Goal: Task Accomplishment & Management: Complete application form

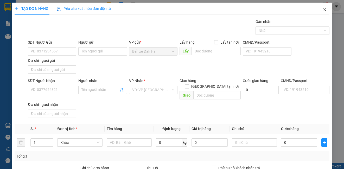
click at [322, 11] on icon "close" at bounding box center [324, 10] width 4 height 4
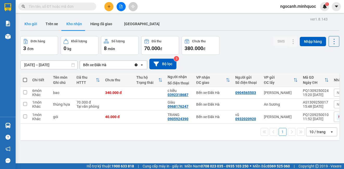
click at [36, 22] on button "Kho gửi" at bounding box center [30, 24] width 21 height 12
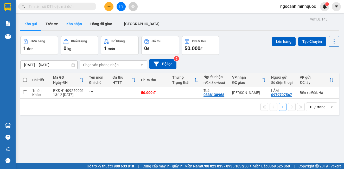
click at [70, 22] on button "Kho nhận" at bounding box center [74, 24] width 24 height 12
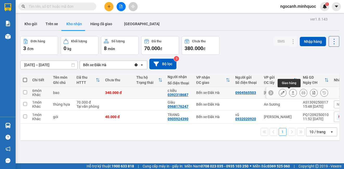
click at [290, 90] on button at bounding box center [292, 92] width 7 height 9
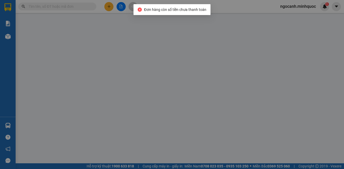
type input "0904565503"
type input "0392318687"
type input "c kiều"
type input "340.000"
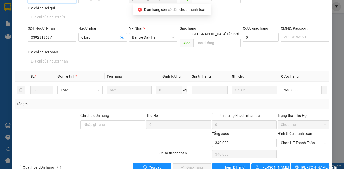
scroll to position [66, 0]
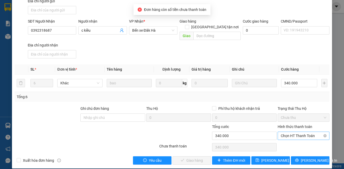
click at [296, 132] on span "Chọn HT Thanh Toán" at bounding box center [303, 136] width 45 height 8
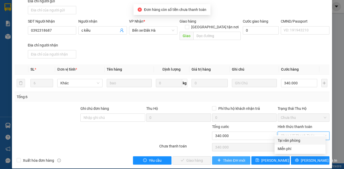
drag, startPoint x: 294, startPoint y: 139, endPoint x: 232, endPoint y: 156, distance: 64.5
click at [294, 139] on div "Tại văn phòng" at bounding box center [299, 141] width 45 height 6
type input "0"
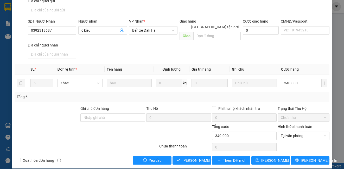
click at [184, 150] on div "Total Paid Fee 0 Total UnPaid Fee 340.000 Cash Collection Total Fee Mã ĐH: PQ13…" at bounding box center [172, 58] width 314 height 212
click at [184, 158] on span "[PERSON_NAME] và Giao hàng" at bounding box center [207, 161] width 50 height 6
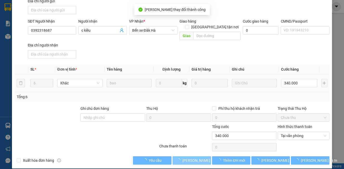
scroll to position [0, 0]
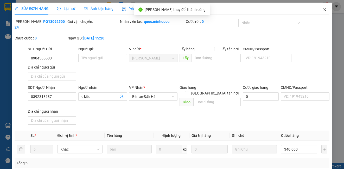
click at [319, 7] on span "Close" at bounding box center [324, 10] width 15 height 15
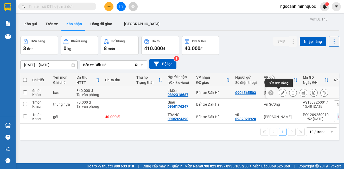
click at [291, 93] on icon at bounding box center [293, 93] width 4 height 4
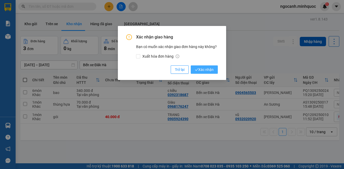
click at [207, 68] on span "Xác nhận" at bounding box center [204, 70] width 19 height 6
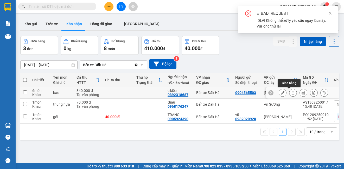
click at [289, 93] on button at bounding box center [292, 92] width 7 height 9
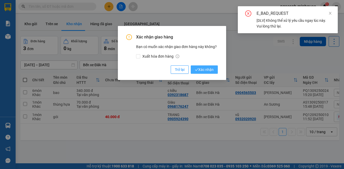
click at [216, 68] on button "Xác nhận" at bounding box center [204, 70] width 27 height 8
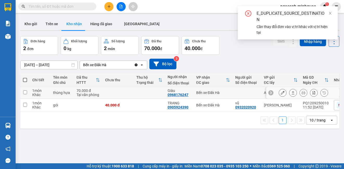
click at [291, 92] on icon at bounding box center [293, 93] width 4 height 4
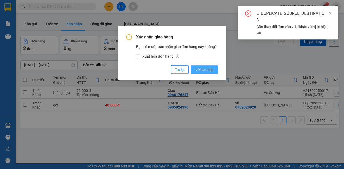
click at [204, 70] on span "Xác nhận" at bounding box center [204, 70] width 19 height 6
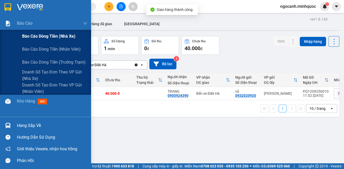
click at [15, 33] on div "Báo cáo dòng tiền (nhà xe)" at bounding box center [45, 36] width 91 height 13
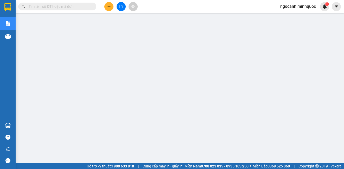
click at [109, 6] on icon "plus" at bounding box center [109, 7] width 4 height 4
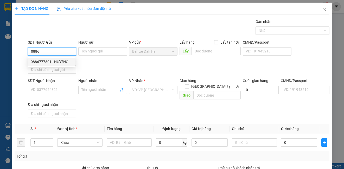
click at [47, 64] on div "0886777801 - HƯƠNG" at bounding box center [52, 62] width 42 height 6
type input "0886777801"
type input "HƯƠNG"
type input "0908912199"
type input "PHƯỢNG"
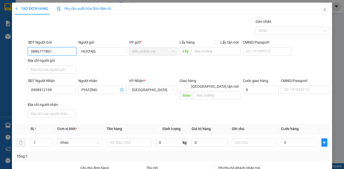
type input "0886777801"
click at [131, 106] on div "SĐT Người Nhận 0908912199 Người nhận PHƯỢNG VP Nhận * [GEOGRAPHIC_DATA] Giao hà…" at bounding box center [178, 99] width 303 height 42
type input "2"
click at [51, 140] on span "up" at bounding box center [50, 141] width 3 height 3
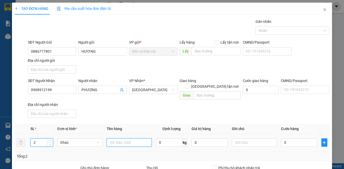
click at [126, 139] on input "text" at bounding box center [129, 143] width 45 height 8
type input "1TX+1B XANH"
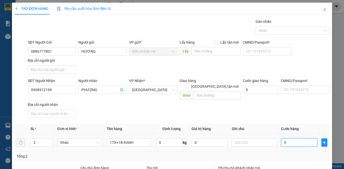
click at [294, 139] on input "0" at bounding box center [299, 143] width 36 height 8
type input "1"
type input "15"
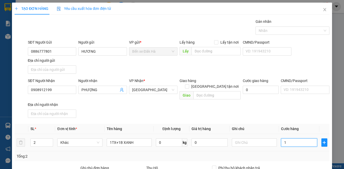
type input "15"
type input "150"
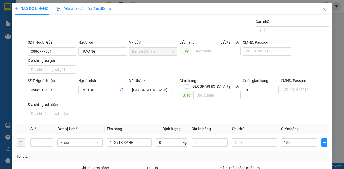
type input "150.000"
click at [250, 106] on div "SĐT Người Nhận 0908912199 Người nhận PHƯỢNG VP Nhận * [GEOGRAPHIC_DATA] Giao hà…" at bounding box center [178, 99] width 303 height 42
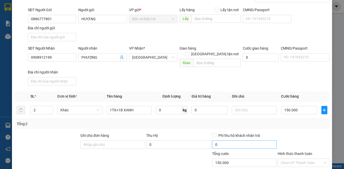
scroll to position [60, 0]
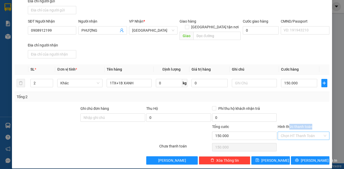
drag, startPoint x: 286, startPoint y: 125, endPoint x: 286, endPoint y: 130, distance: 5.2
click at [286, 130] on div "Hình thức thanh toán Chọn HT Thanh Toán" at bounding box center [302, 133] width 51 height 18
click at [286, 132] on input "Hình thức thanh toán" at bounding box center [302, 136] width 42 height 8
click at [286, 138] on div "Tại văn phòng" at bounding box center [299, 141] width 51 height 8
type input "0"
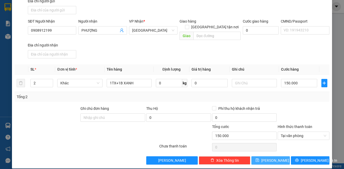
click at [269, 158] on span "[PERSON_NAME]" at bounding box center [275, 161] width 28 height 6
type input "1"
type input "0"
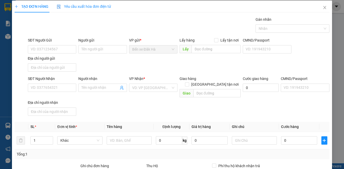
scroll to position [0, 0]
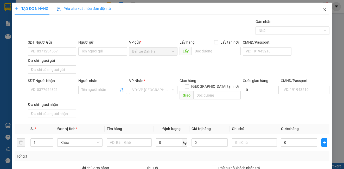
click at [319, 7] on span "Close" at bounding box center [324, 10] width 15 height 15
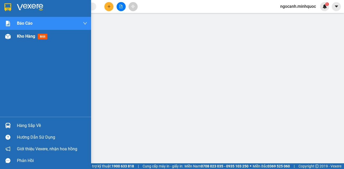
click at [14, 35] on div "Kho hàng mới" at bounding box center [45, 36] width 91 height 13
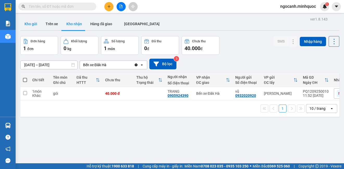
click at [34, 24] on button "Kho gửi" at bounding box center [30, 24] width 21 height 12
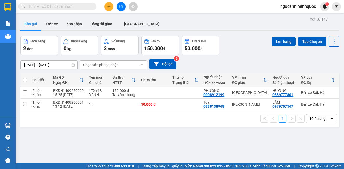
click at [79, 5] on input "text" at bounding box center [59, 7] width 61 height 6
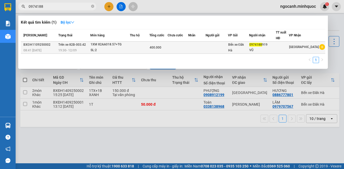
type input "0974188"
click at [101, 49] on div "SL: 2" at bounding box center [109, 51] width 39 height 6
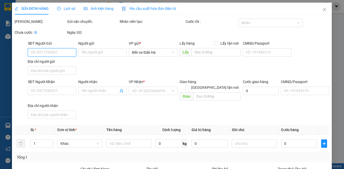
type input "0974188919"
type input "VŨ"
type input "400.000"
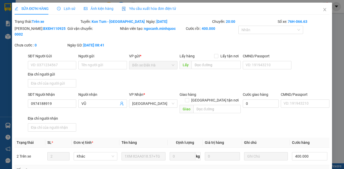
click at [68, 6] on div "Lịch sử" at bounding box center [66, 9] width 18 height 6
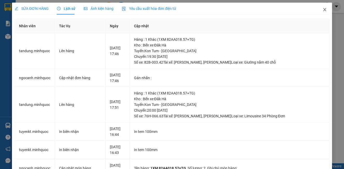
click at [322, 12] on icon "close" at bounding box center [324, 10] width 4 height 4
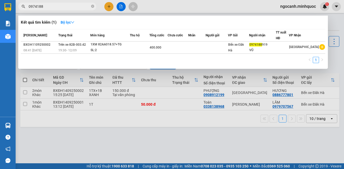
click at [71, 10] on span "0974188" at bounding box center [57, 7] width 78 height 8
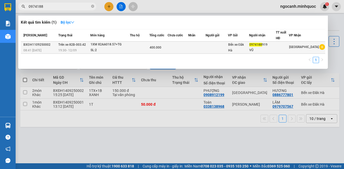
click at [82, 49] on div "19:30 [DATE]" at bounding box center [74, 51] width 32 height 6
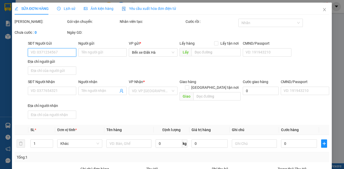
type input "0974188919"
type input "VŨ"
type input "400.000"
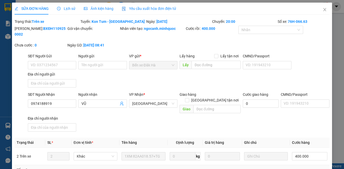
click at [67, 8] on span "Lịch sử" at bounding box center [66, 9] width 18 height 4
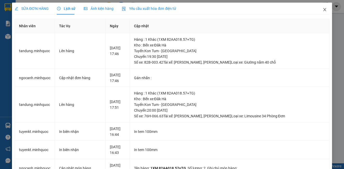
click at [320, 6] on span "Close" at bounding box center [324, 10] width 15 height 15
